Goal: Task Accomplishment & Management: Use online tool/utility

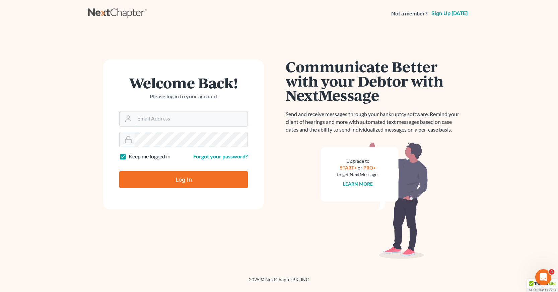
type input "[EMAIL_ADDRESS][DOMAIN_NAME]"
click at [182, 178] on input "Log In" at bounding box center [183, 179] width 129 height 17
type input "Thinking..."
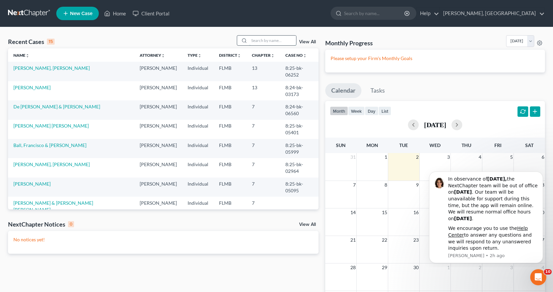
click at [255, 41] on input "search" at bounding box center [272, 41] width 47 height 10
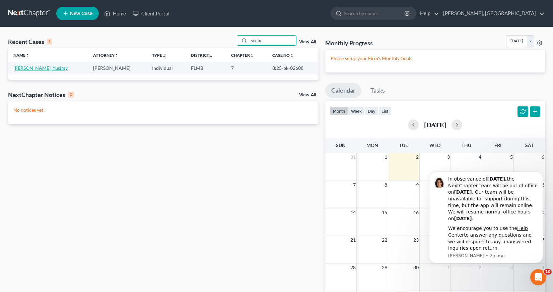
type input "vento"
click at [27, 69] on link "Vento Hermelo, Yusimy" at bounding box center [40, 68] width 54 height 6
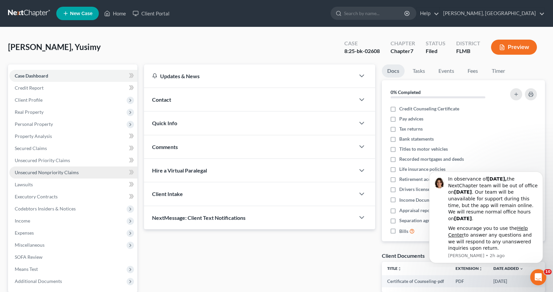
click at [33, 174] on span "Unsecured Nonpriority Claims" at bounding box center [47, 172] width 64 height 6
